Goal: Task Accomplishment & Management: Manage account settings

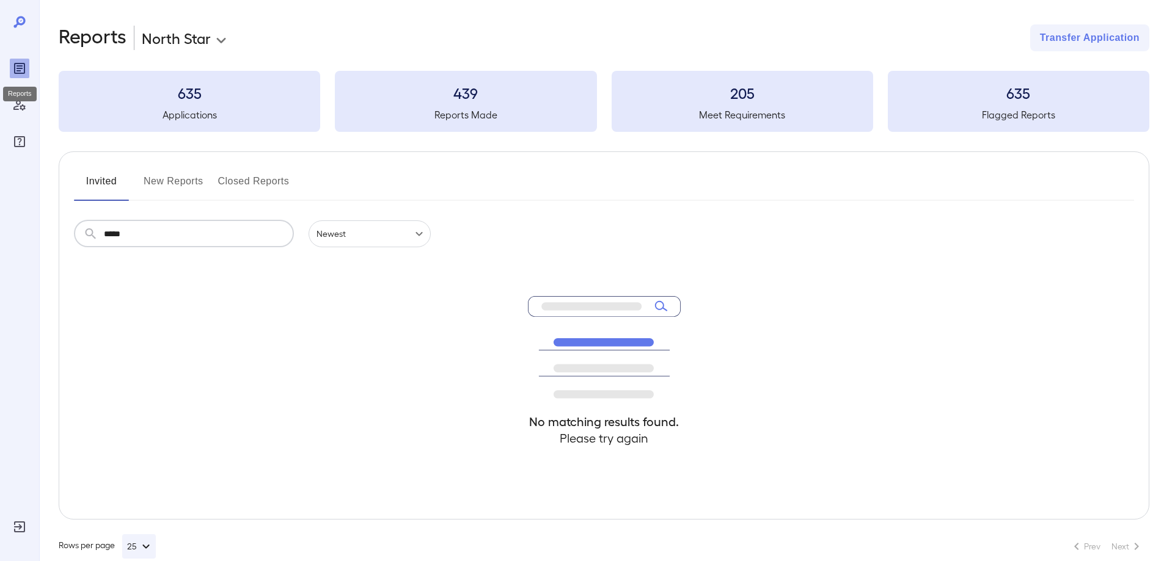
click at [20, 71] on icon "Reports" at bounding box center [19, 68] width 6 height 6
click at [18, 528] on icon "Log Out" at bounding box center [19, 527] width 11 height 11
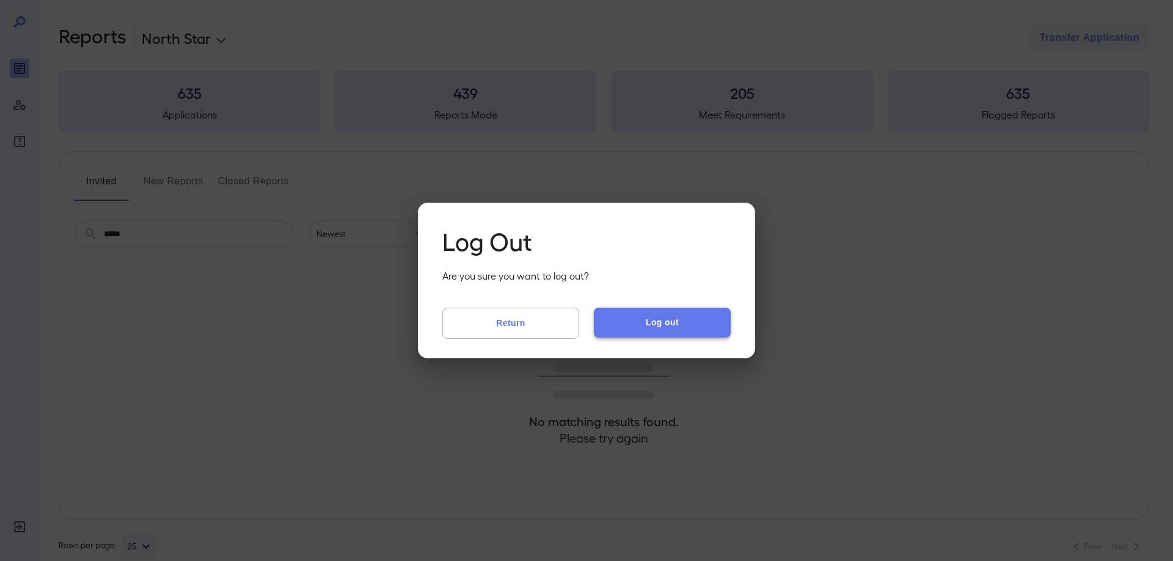
click at [624, 322] on button "Log out" at bounding box center [662, 322] width 137 height 29
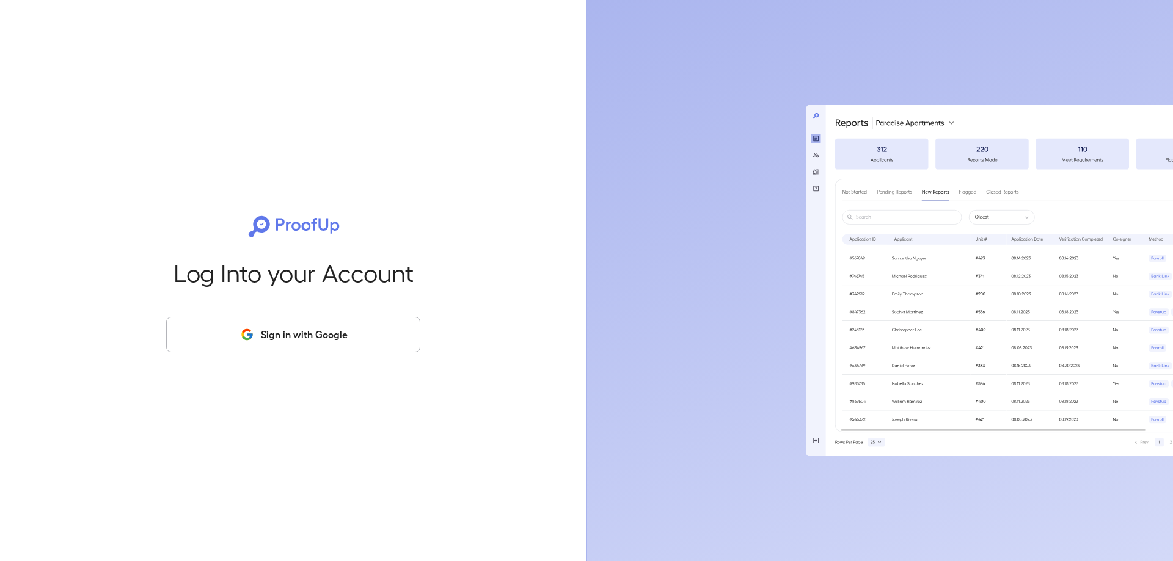
click at [302, 338] on button "Sign in with Google" at bounding box center [293, 334] width 254 height 35
